Goal: Navigation & Orientation: Find specific page/section

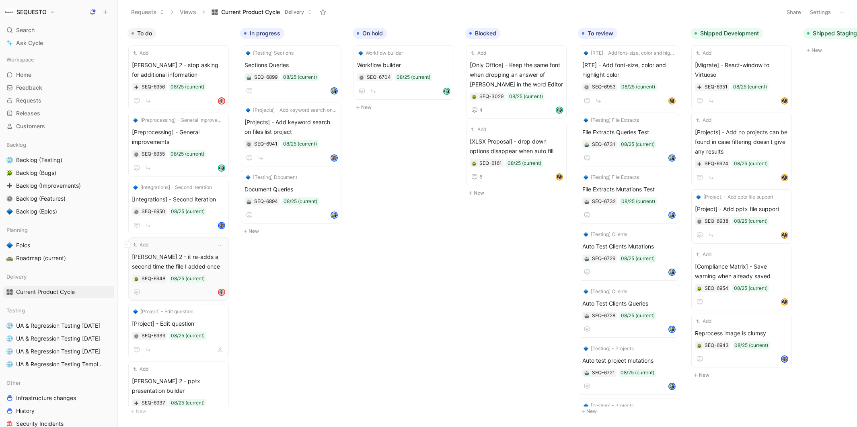
click at [182, 262] on span "[PERSON_NAME] 2 - it re-adds a second time the file I added once" at bounding box center [178, 261] width 93 height 19
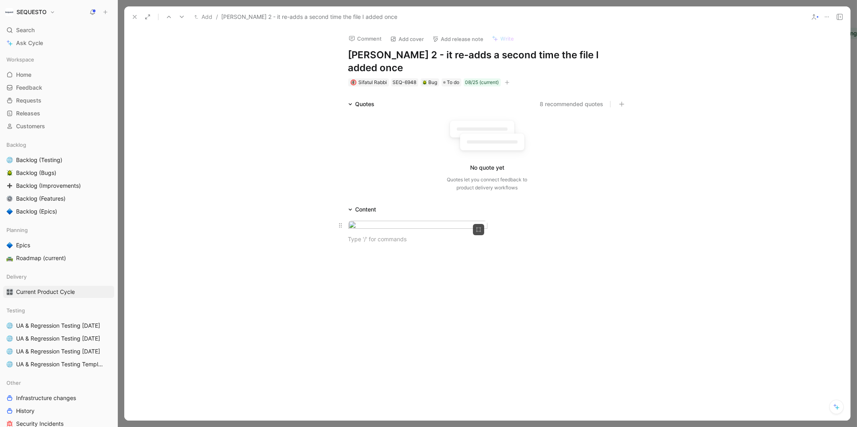
click at [390, 239] on body "SEQUESTO Search ⌘ K Ask Cycle Workspace Home G then H Feedback G then F Request…" at bounding box center [428, 213] width 857 height 427
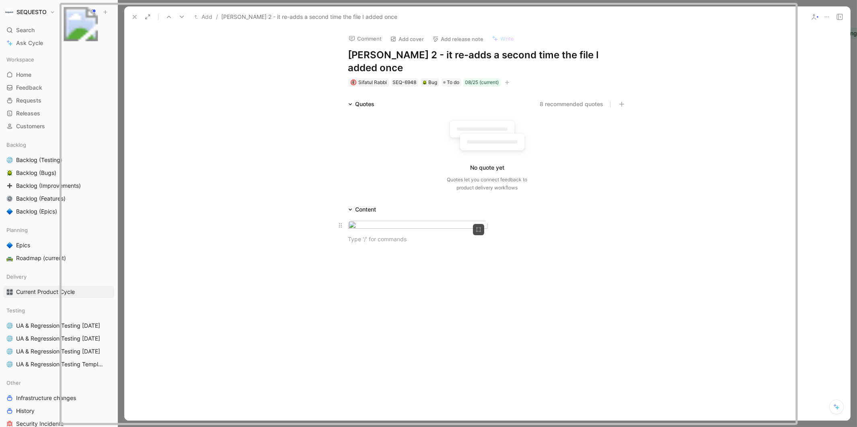
click at [390, 239] on img at bounding box center [428, 214] width 738 height 423
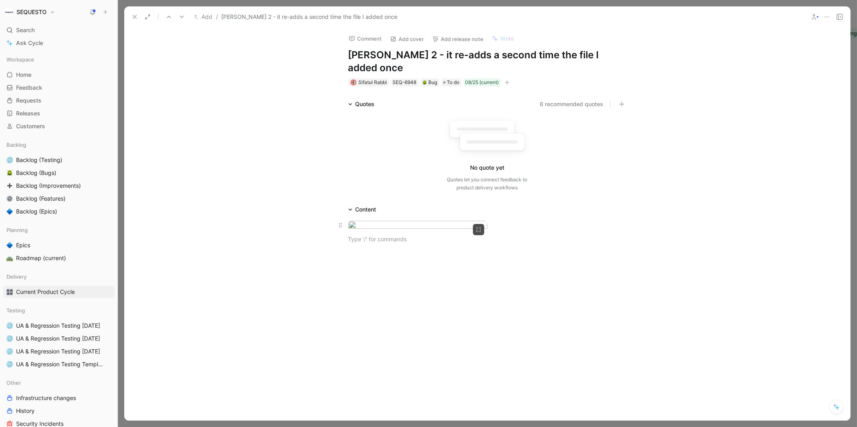
click at [390, 239] on body "SEQUESTO Search ⌘ K Ask Cycle Workspace Home G then H Feedback G then F Request…" at bounding box center [428, 213] width 857 height 427
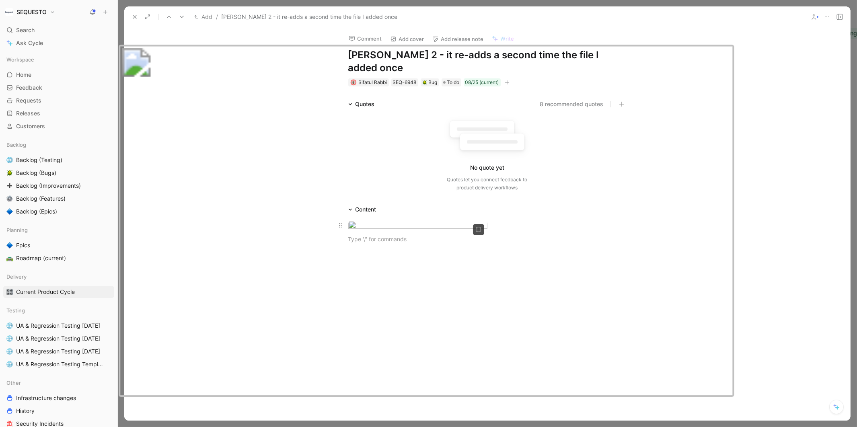
click at [390, 239] on img at bounding box center [426, 221] width 616 height 353
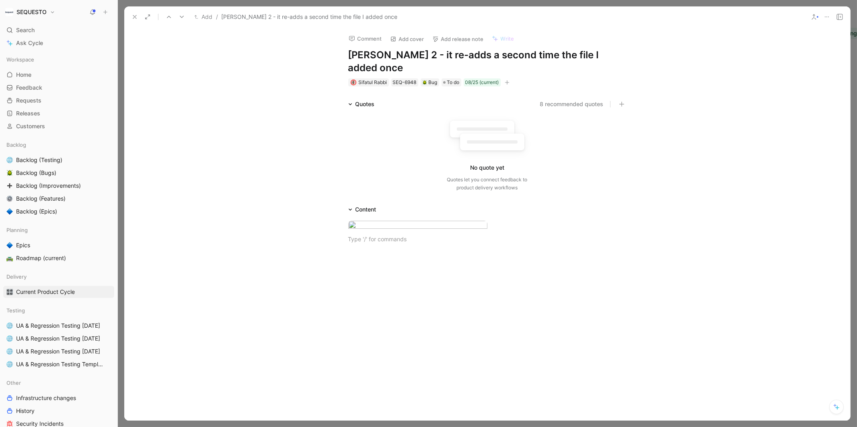
click at [135, 15] on icon at bounding box center [135, 17] width 6 height 6
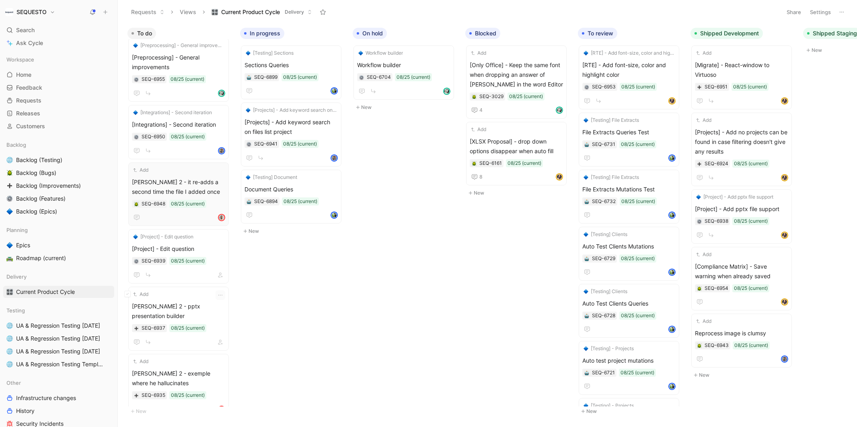
scroll to position [283, 0]
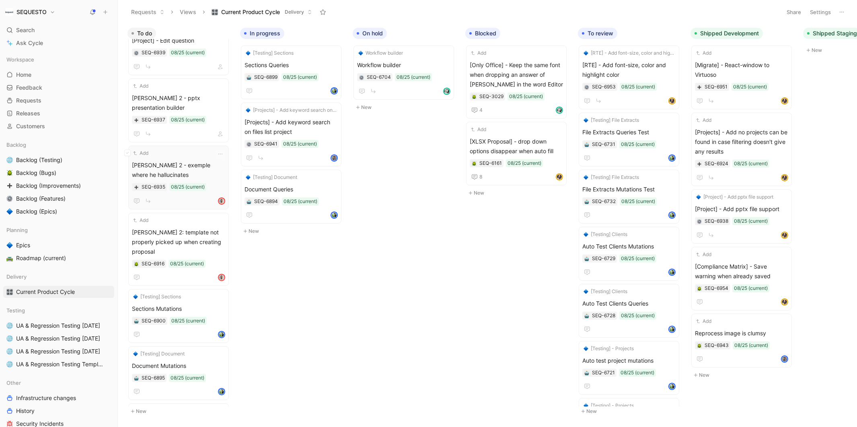
click at [168, 160] on span "[PERSON_NAME] 2 - exemple where he hallucinates" at bounding box center [178, 169] width 93 height 19
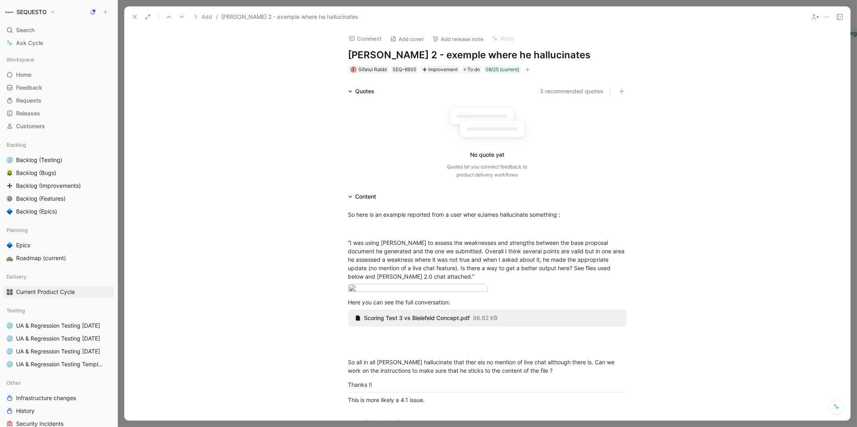
click at [134, 14] on icon at bounding box center [135, 17] width 6 height 6
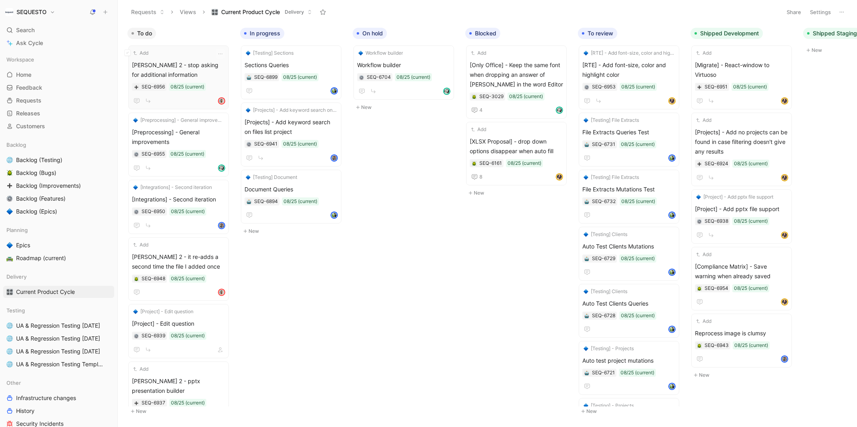
click at [179, 69] on span "[PERSON_NAME] 2 - stop asking for additional information" at bounding box center [178, 69] width 93 height 19
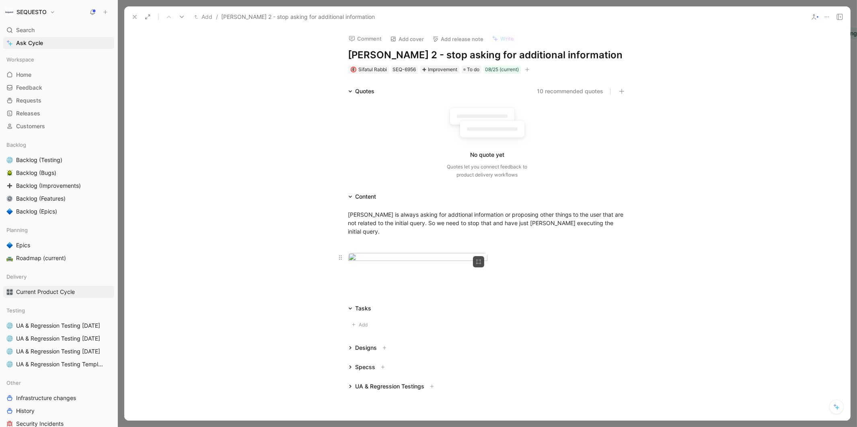
click at [431, 286] on body "SEQUESTO Search ⌘ K Ask Cycle Workspace Home G then H Feedback G then F Request…" at bounding box center [428, 213] width 857 height 427
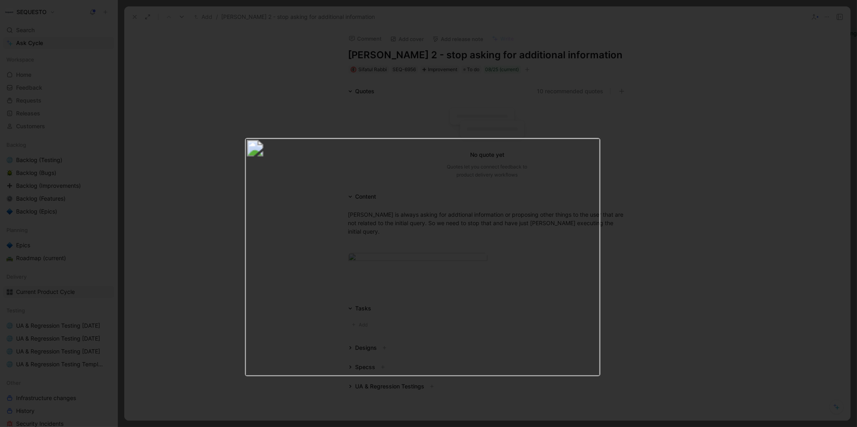
click at [387, 200] on img at bounding box center [423, 257] width 356 height 239
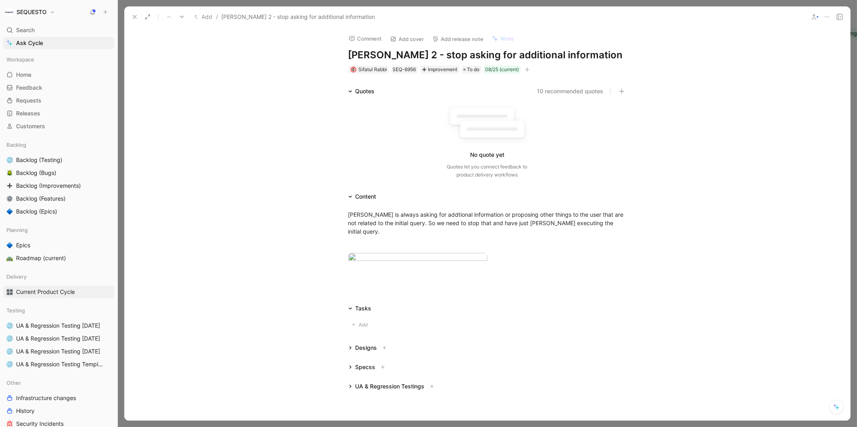
click at [134, 16] on icon at bounding box center [135, 17] width 6 height 6
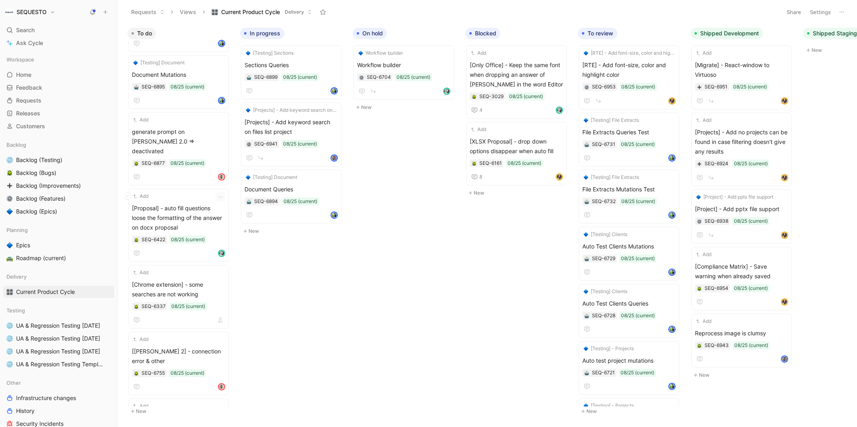
scroll to position [572, 0]
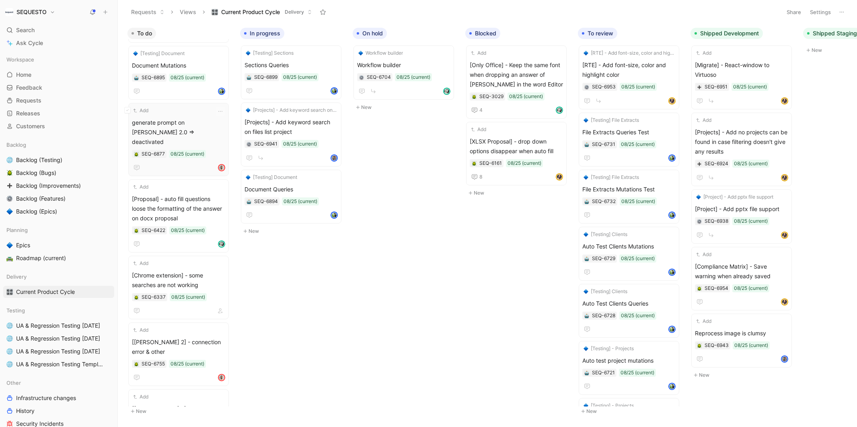
click at [179, 118] on span "generate prompt on [PERSON_NAME] 2.0 => deactivated" at bounding box center [178, 132] width 93 height 29
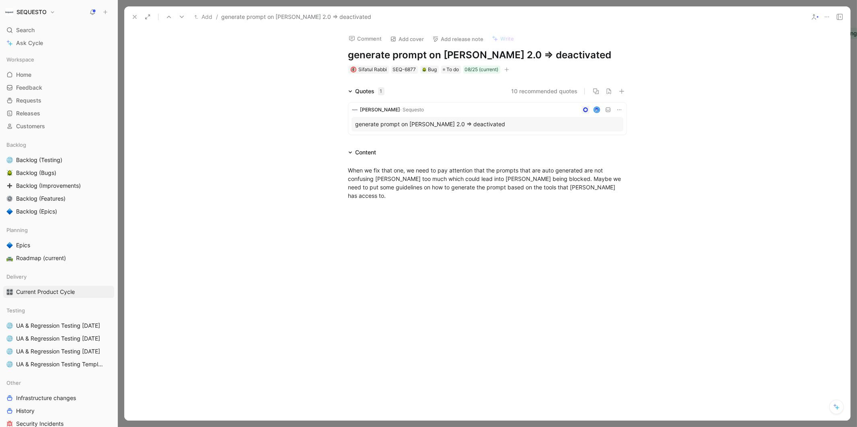
click at [134, 15] on icon at bounding box center [135, 17] width 6 height 6
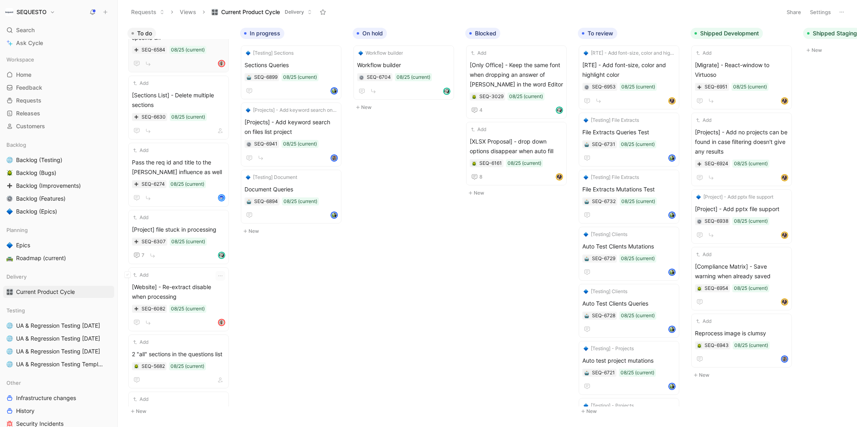
scroll to position [994, 0]
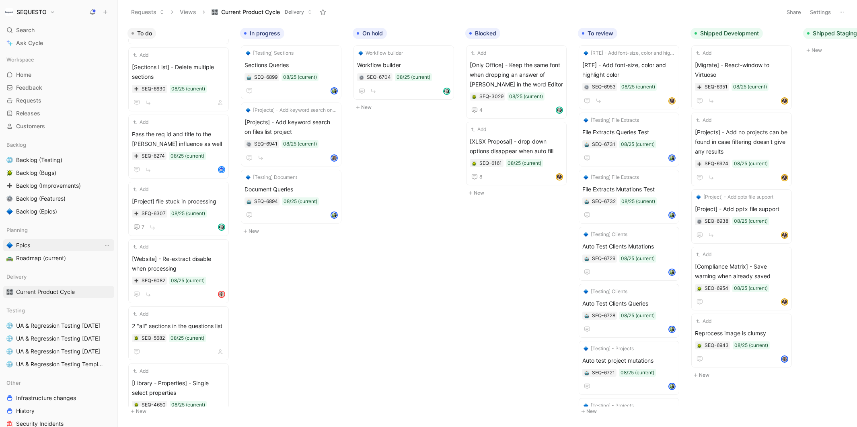
click at [23, 244] on span "Epics" at bounding box center [23, 245] width 14 height 8
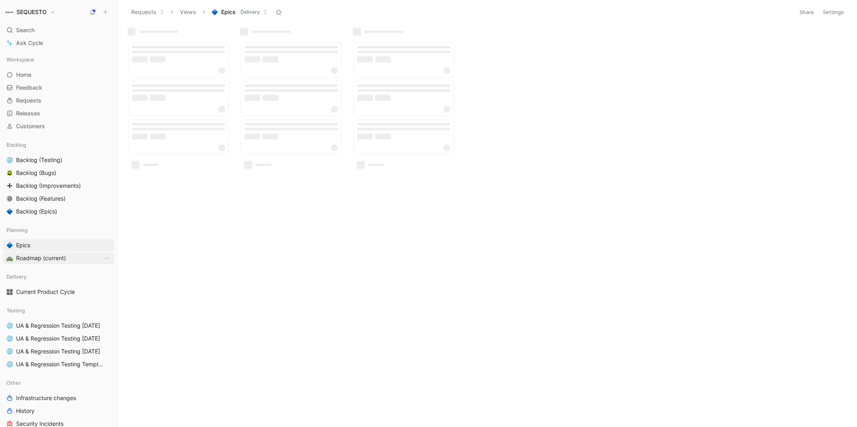
click at [25, 253] on link "Roadmap (current)" at bounding box center [58, 258] width 111 height 12
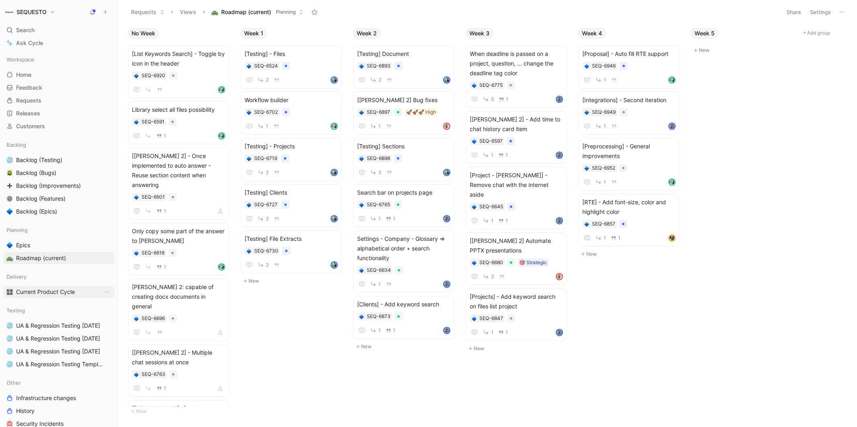
click at [57, 289] on span "Current Product Cycle" at bounding box center [45, 292] width 59 height 8
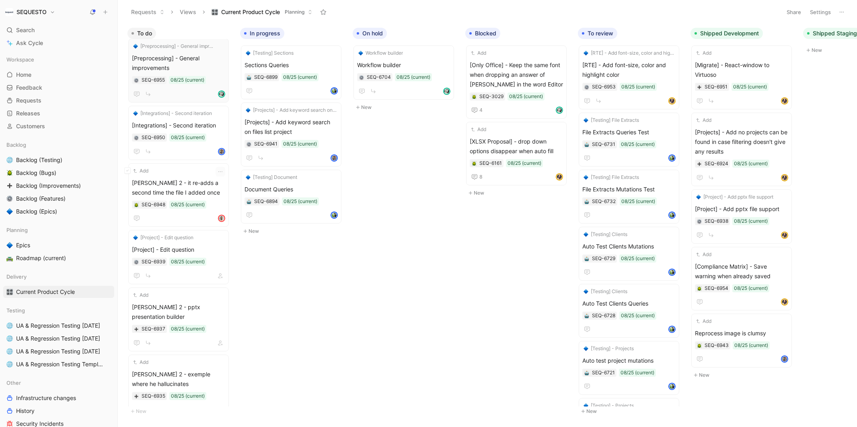
scroll to position [126, 0]
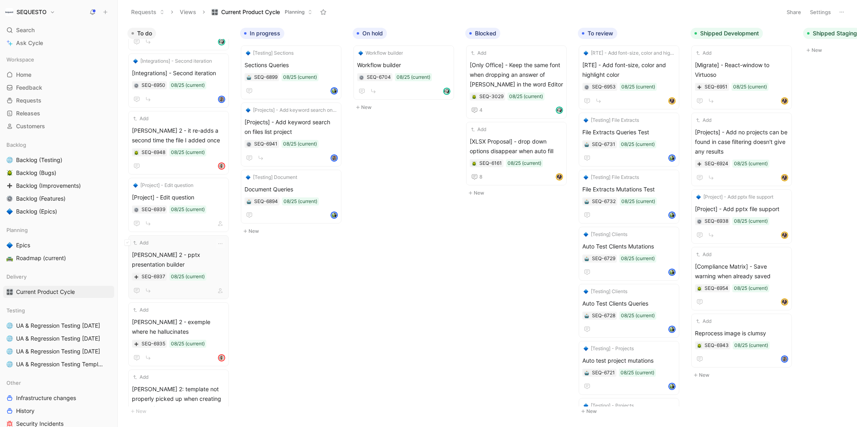
click at [189, 253] on span "[PERSON_NAME] 2 - pptx presentation builder" at bounding box center [178, 259] width 93 height 19
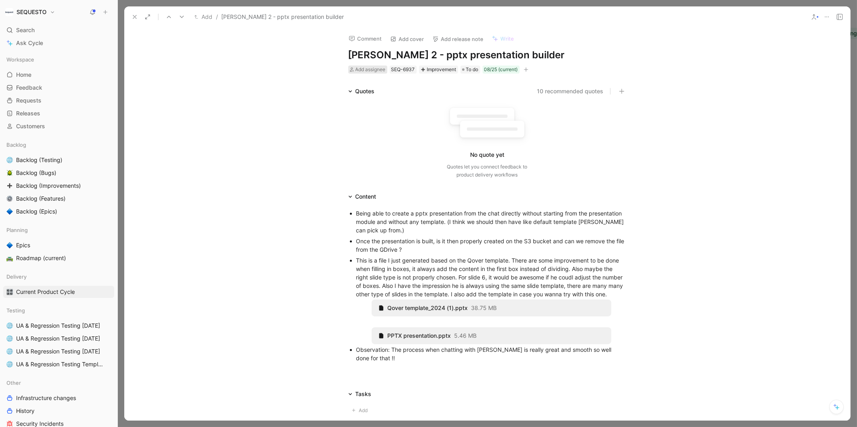
click at [374, 70] on span "Add assignee" at bounding box center [371, 69] width 30 height 6
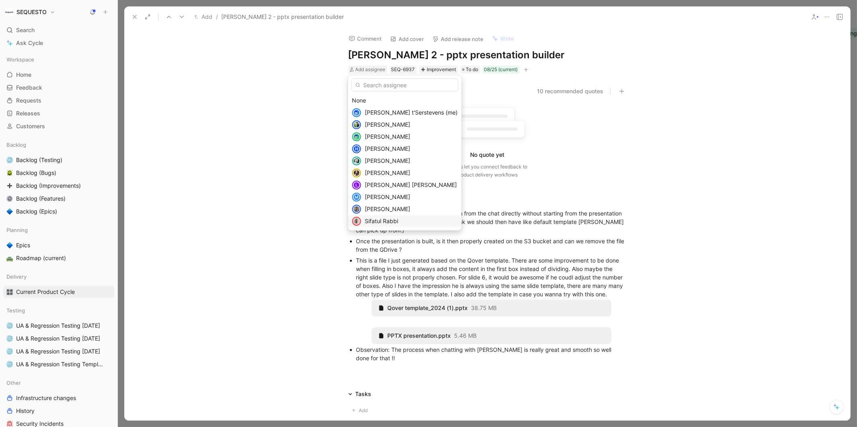
click at [378, 220] on span "Sifatul Rabbi" at bounding box center [381, 221] width 33 height 7
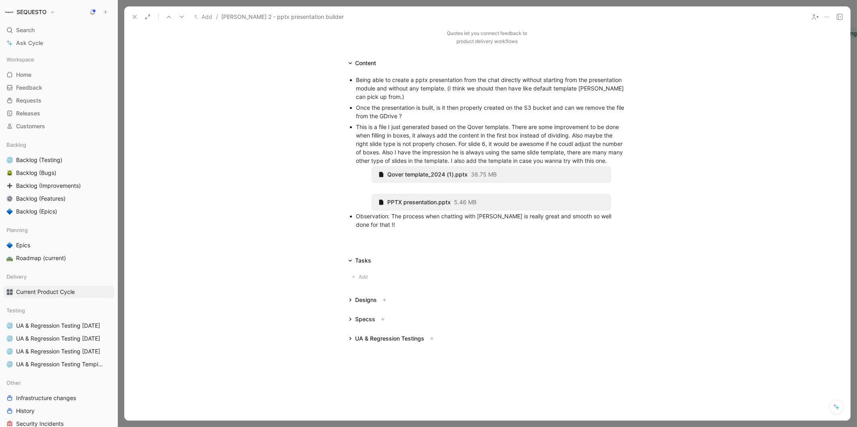
scroll to position [135, 0]
click at [135, 18] on use at bounding box center [134, 16] width 3 height 3
